Goal: Contribute content

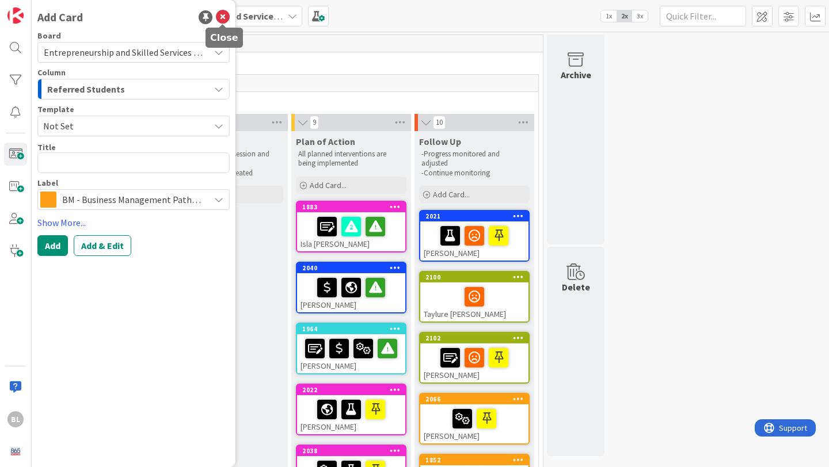
click at [222, 16] on icon at bounding box center [223, 17] width 14 height 14
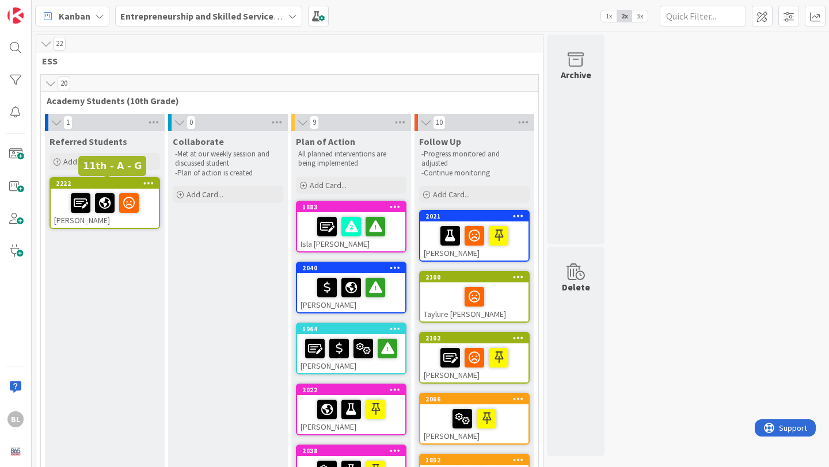
click at [116, 187] on div "2222" at bounding box center [107, 184] width 103 height 8
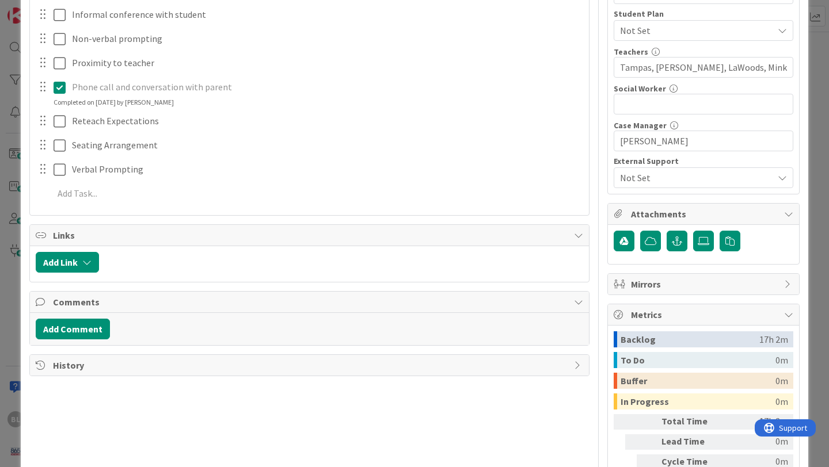
scroll to position [351, 0]
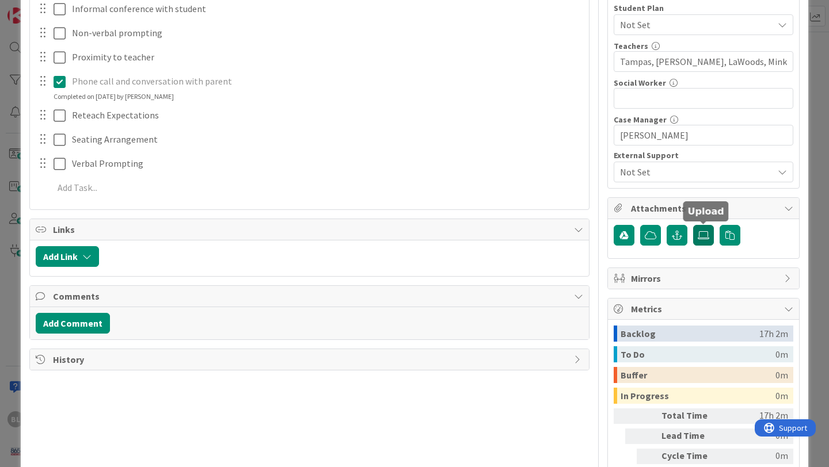
click at [701, 234] on icon at bounding box center [704, 235] width 12 height 9
click at [693, 225] on input "file" at bounding box center [693, 225] width 0 height 0
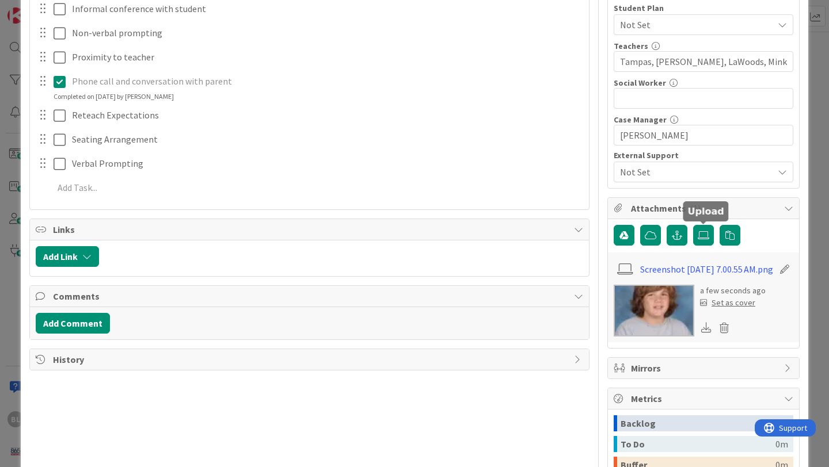
click at [724, 309] on div "Set as cover" at bounding box center [727, 303] width 55 height 12
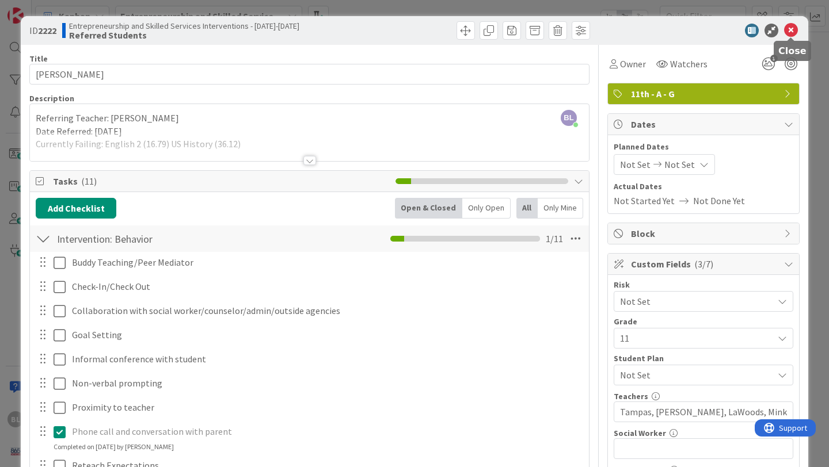
click at [792, 27] on icon at bounding box center [791, 31] width 14 height 14
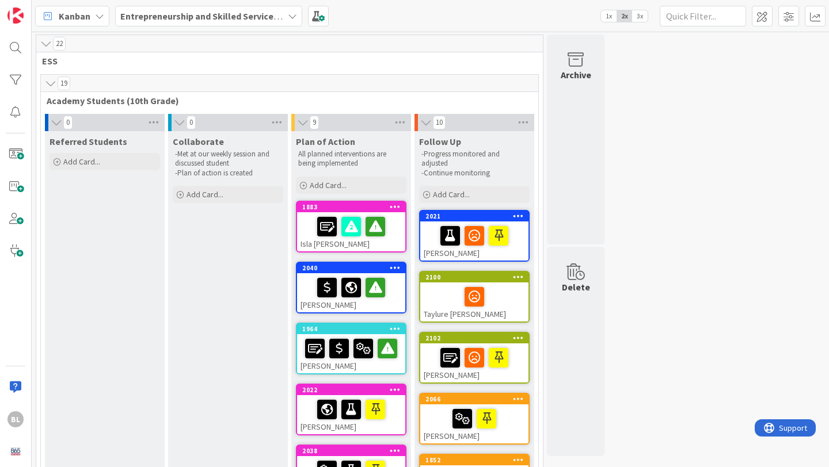
drag, startPoint x: 128, startPoint y: 184, endPoint x: 326, endPoint y: 0, distance: 270.1
